Goal: Obtain resource: Download file/media

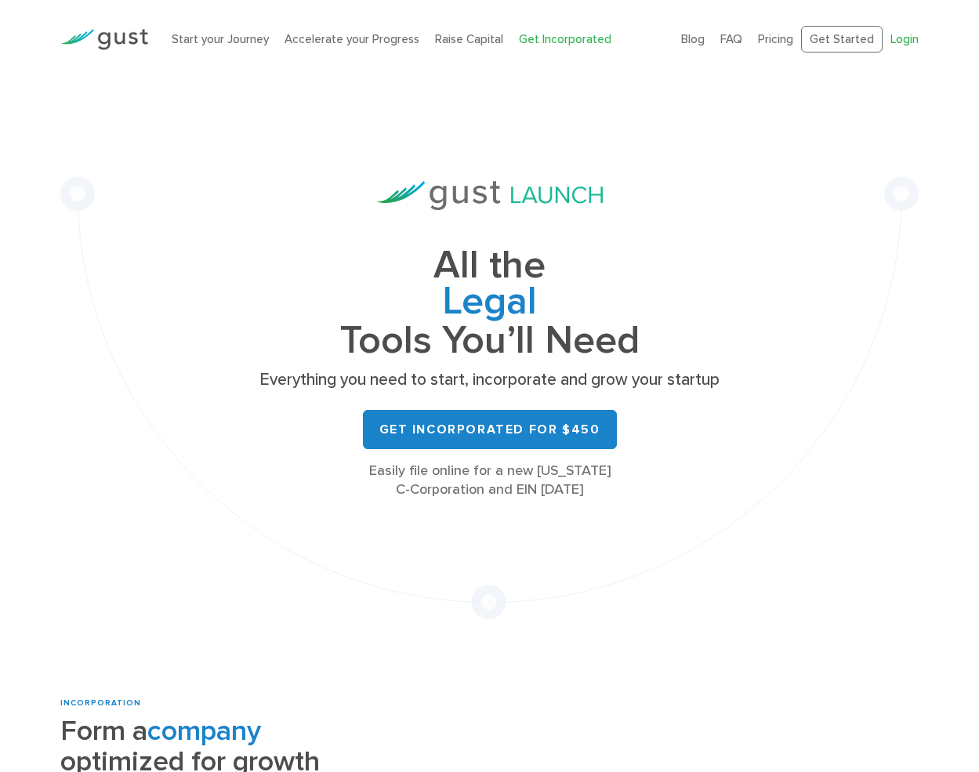
click at [900, 37] on link "Login" at bounding box center [905, 39] width 28 height 14
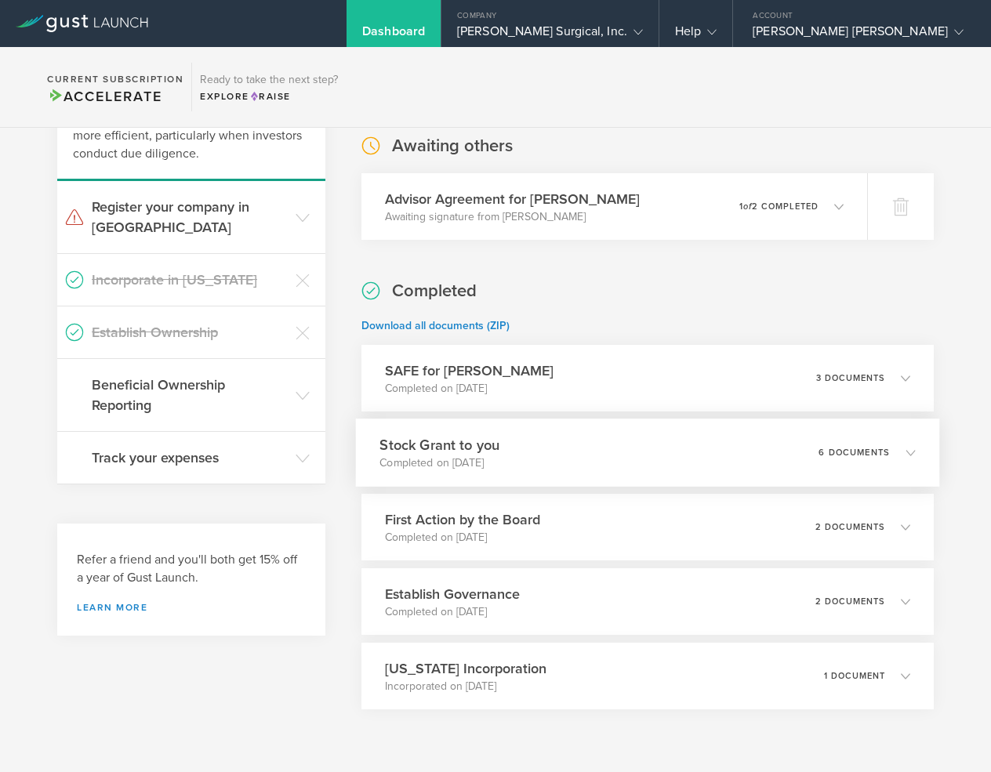
scroll to position [450, 0]
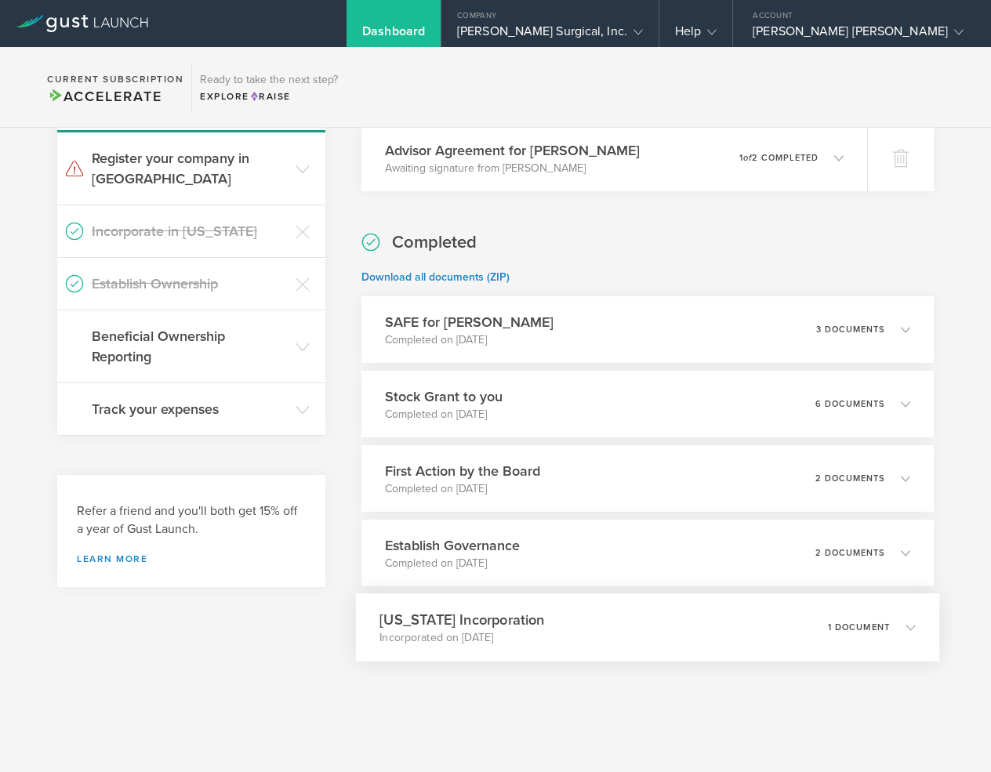
click at [441, 623] on h3 "[US_STATE] Incorporation" at bounding box center [461, 619] width 165 height 21
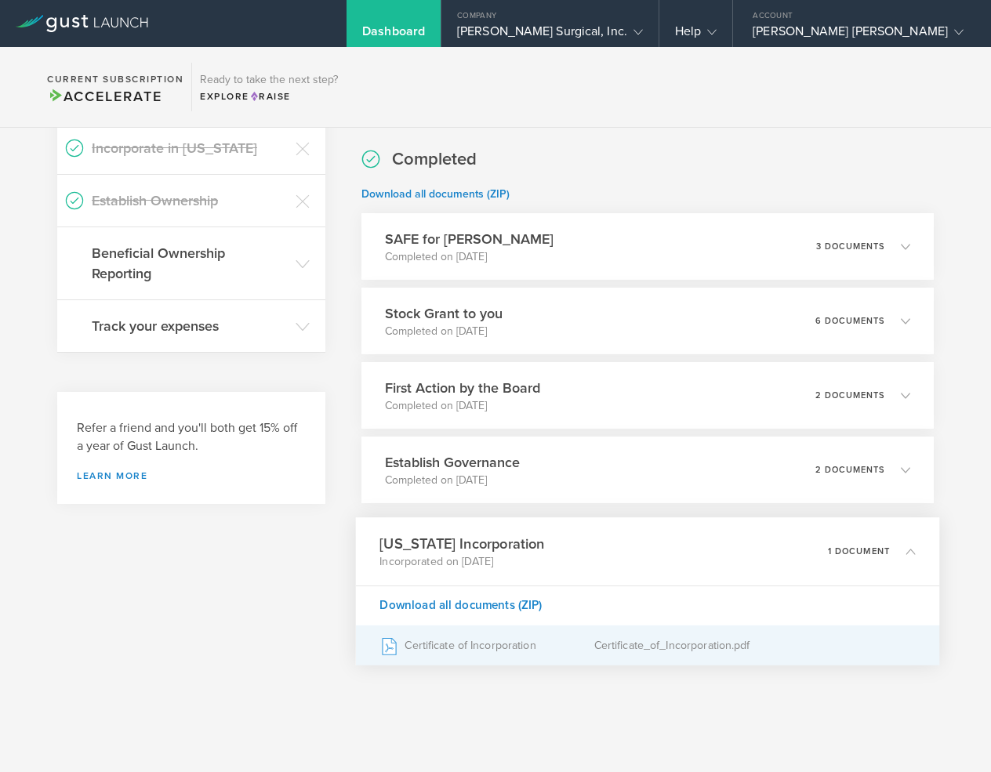
scroll to position [536, 0]
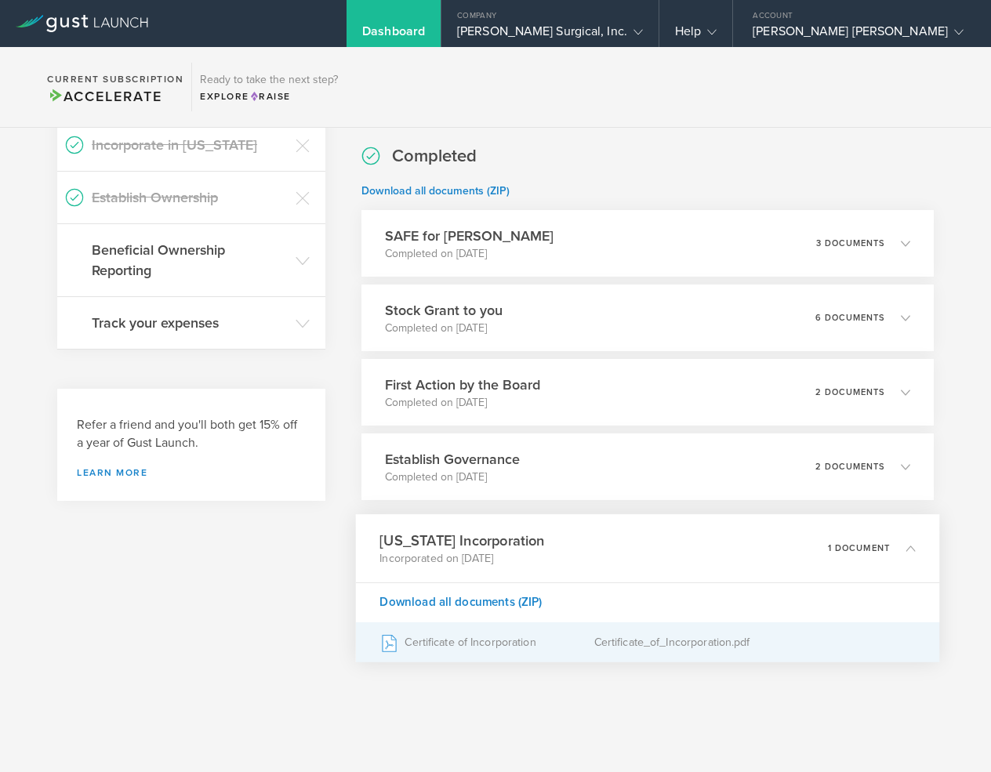
click at [663, 640] on div "Certificate_of_Incorporation.pdf" at bounding box center [754, 642] width 321 height 39
click at [468, 641] on div "Certificate of Incorporation" at bounding box center [486, 642] width 214 height 39
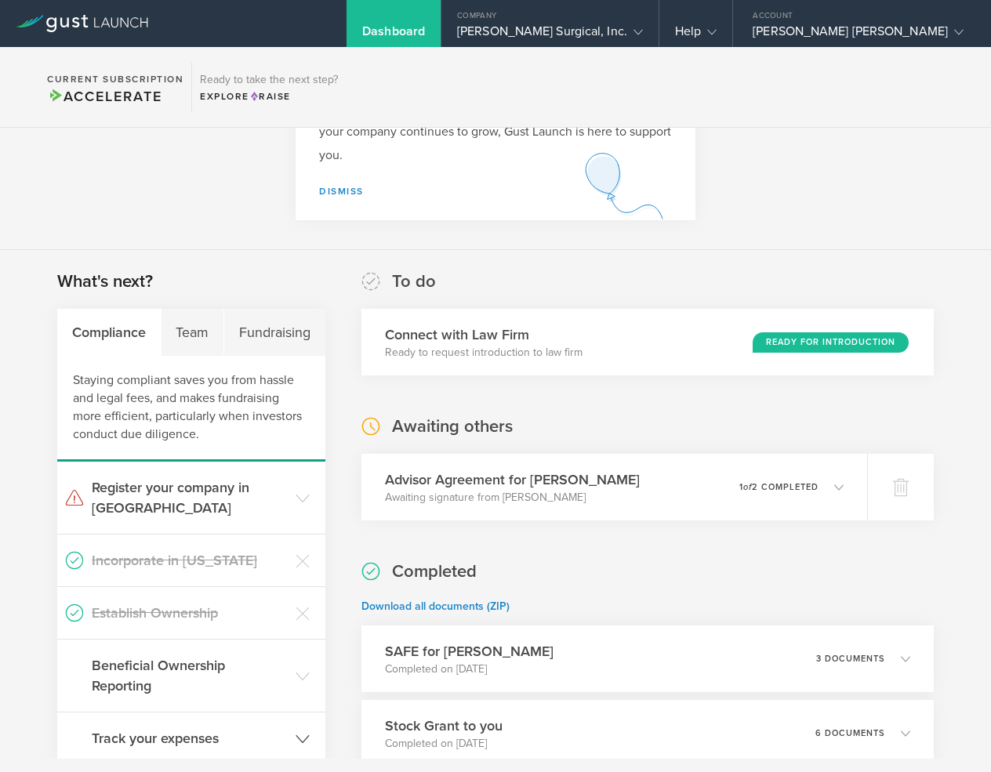
scroll to position [0, 0]
